Goal: Task Accomplishment & Management: Manage account settings

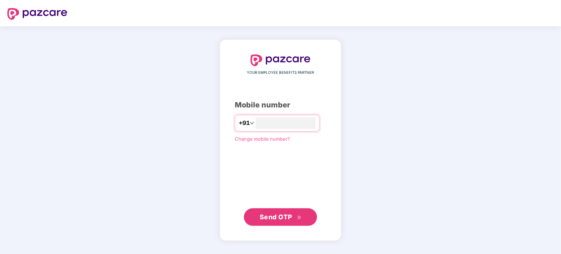
type input "*"
type input "**********"
click at [275, 210] on button "Send OTP" at bounding box center [280, 217] width 73 height 18
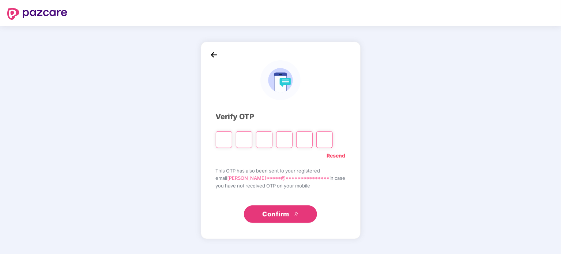
type input "*"
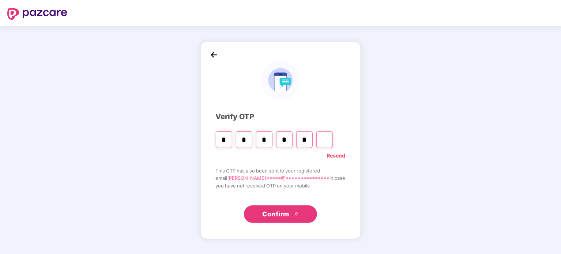
type input "*"
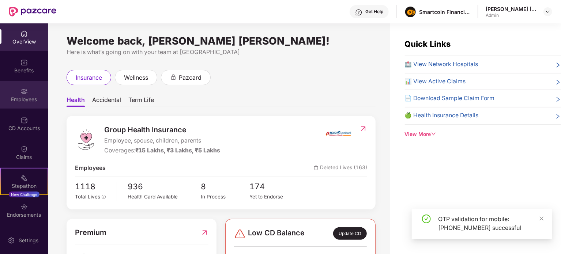
click at [32, 88] on div "Employees" at bounding box center [24, 94] width 48 height 27
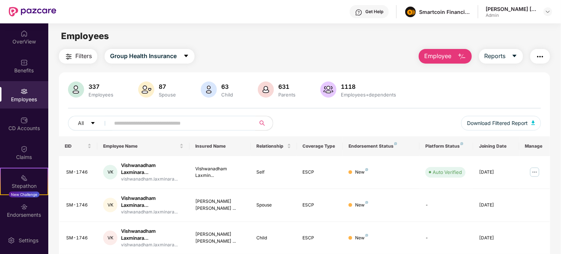
click at [155, 123] on input "text" at bounding box center [179, 123] width 131 height 11
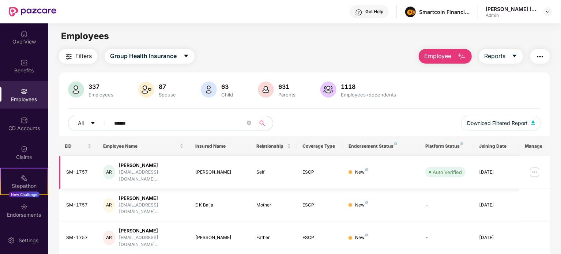
type input "******"
click at [534, 169] on img at bounding box center [535, 173] width 12 height 12
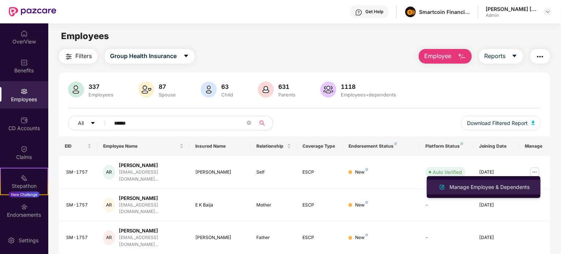
click at [477, 184] on div "Manage Employee & Dependents" at bounding box center [489, 187] width 83 height 8
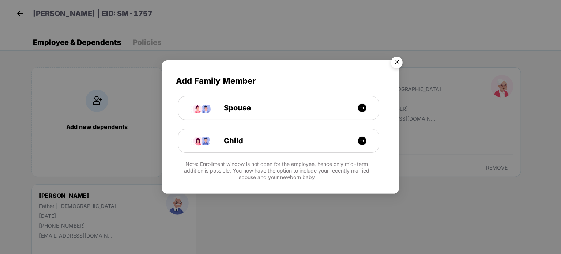
click at [395, 61] on img "Close" at bounding box center [397, 63] width 20 height 20
